Goal: Navigation & Orientation: Understand site structure

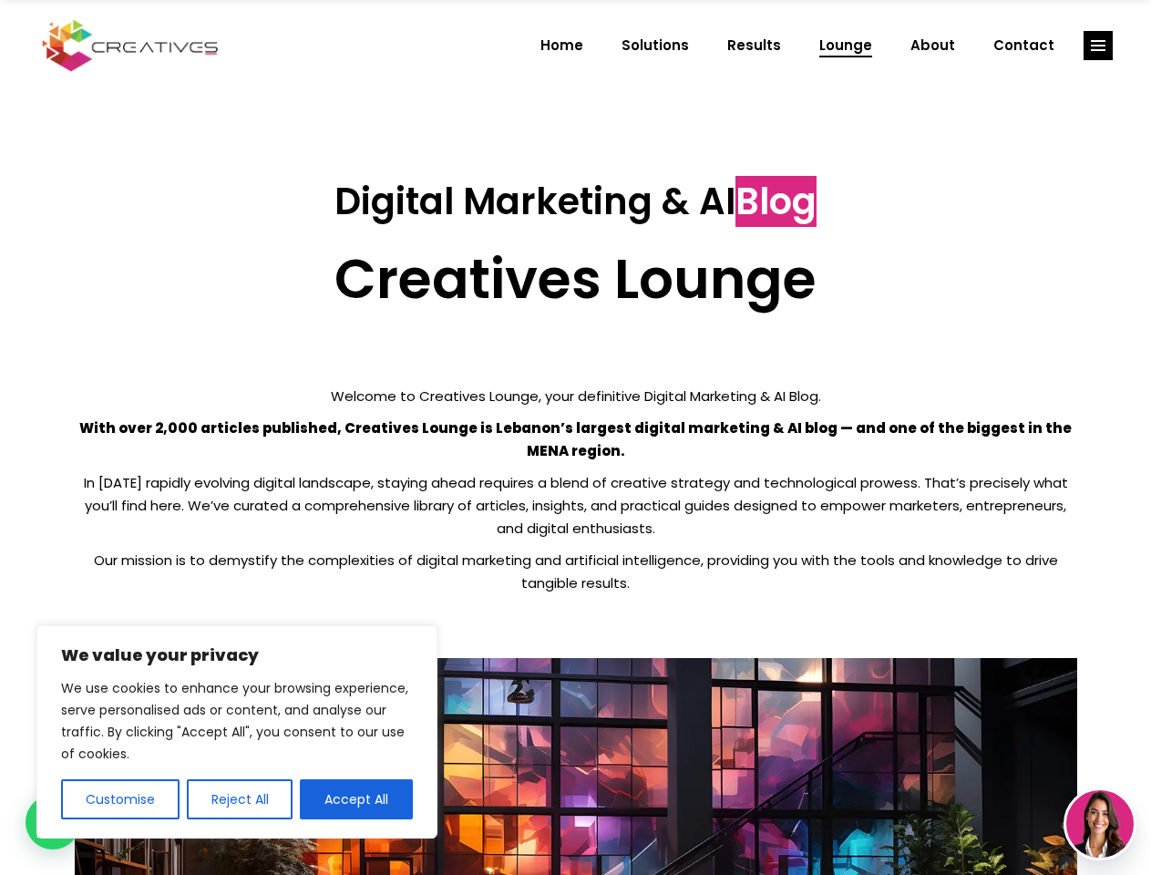
click at [575, 437] on p "With over 2,000 articles published, Creatives Lounge is Lebanon’s largest digit…" at bounding box center [576, 439] width 1002 height 46
click at [119, 799] on button "Customise" at bounding box center [120, 799] width 118 height 40
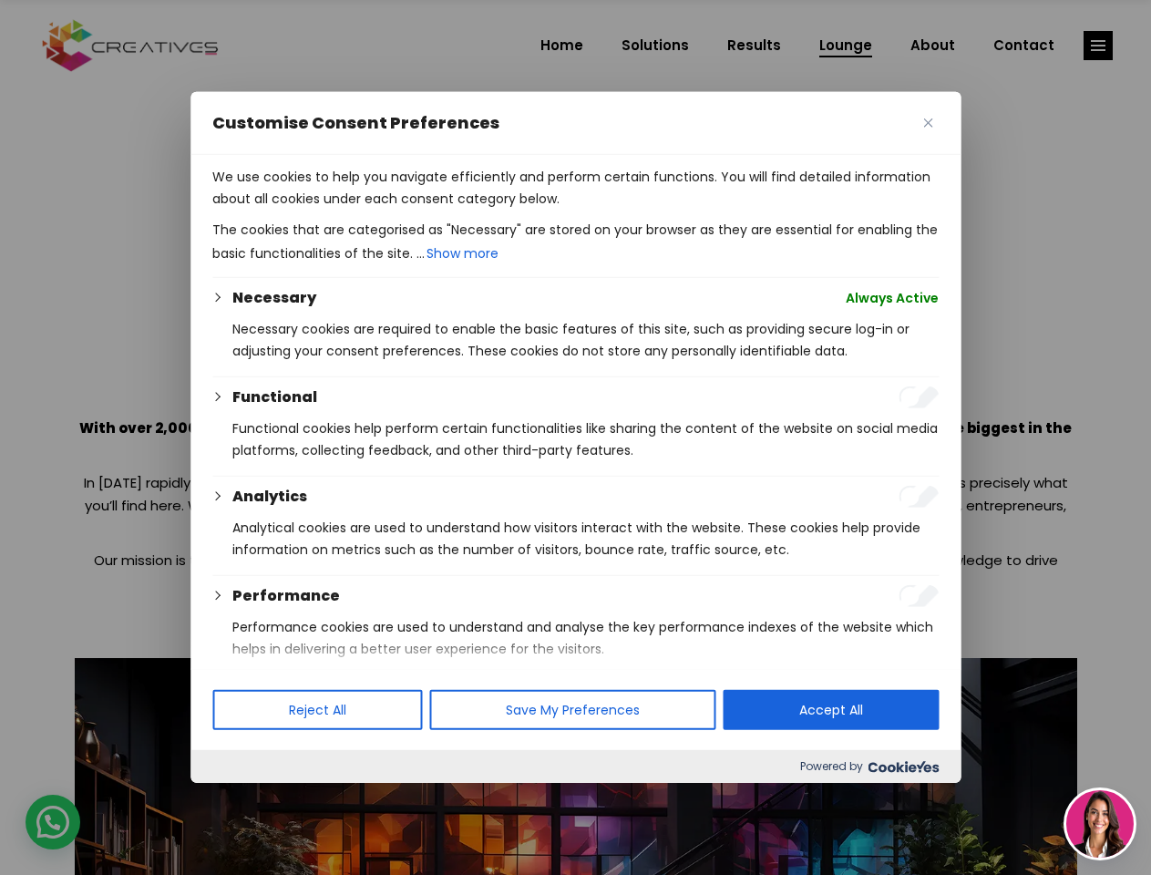
click at [239, 799] on div at bounding box center [575, 437] width 1151 height 875
click at [356, 210] on p "We use cookies to help you navigate efficiently and perform certain functions. …" at bounding box center [575, 188] width 726 height 44
click at [1098, 46] on div at bounding box center [575, 437] width 1151 height 875
click at [1100, 824] on img at bounding box center [1099, 823] width 67 height 67
